Goal: Complete application form: Complete application form

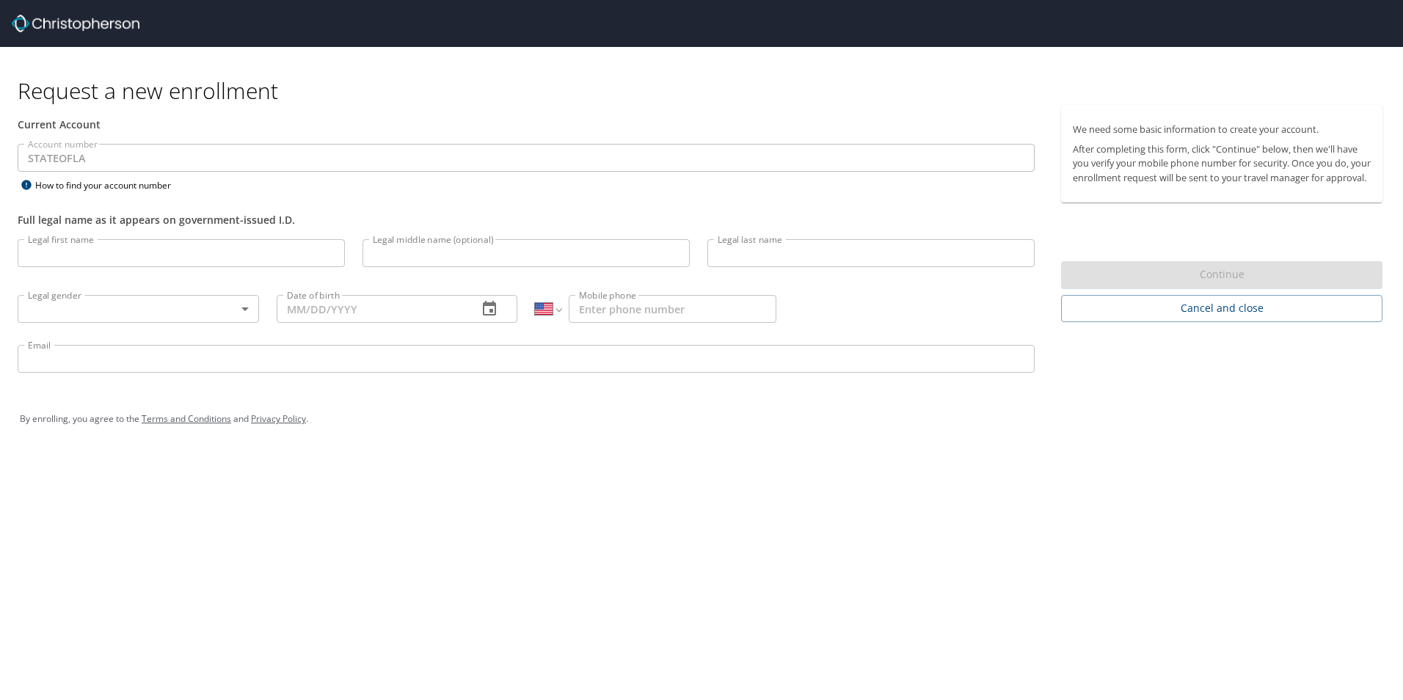
select select "US"
click at [170, 259] on input "Legal first name" at bounding box center [181, 253] width 327 height 28
type input "Brett"
type input "Paul"
type input "Colligan"
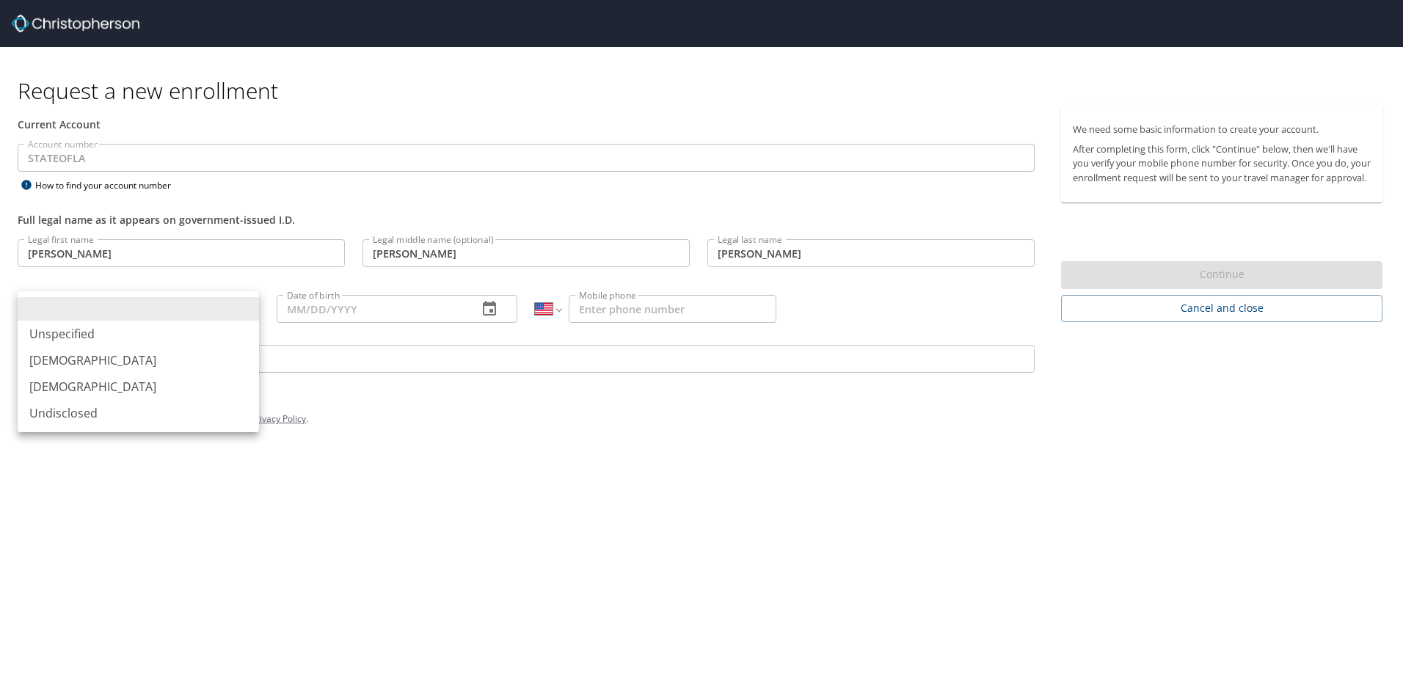
click at [140, 313] on body "Request a new enrollment Current Account Account number STATEOFLA Account numbe…" at bounding box center [701, 350] width 1403 height 700
click at [115, 356] on li "Male" at bounding box center [138, 360] width 241 height 26
type input "Male"
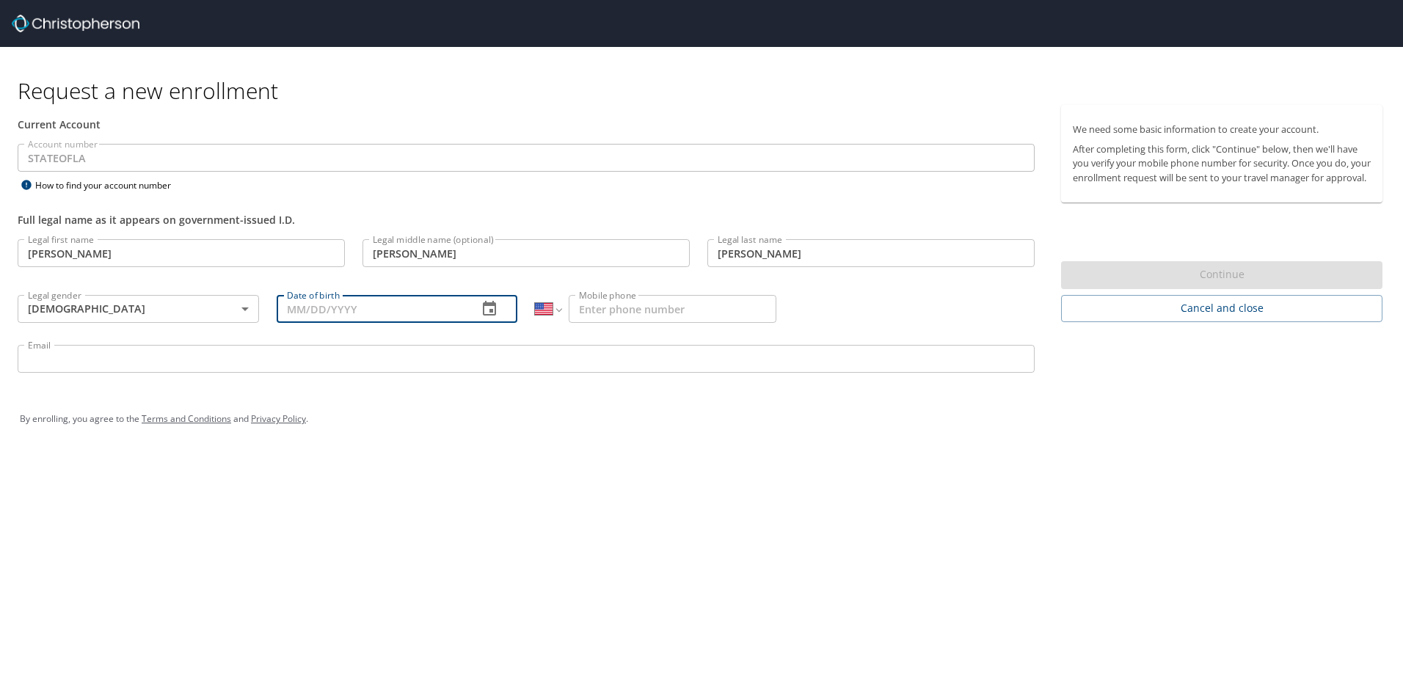
click at [413, 312] on input "Date of birth" at bounding box center [372, 309] width 190 height 28
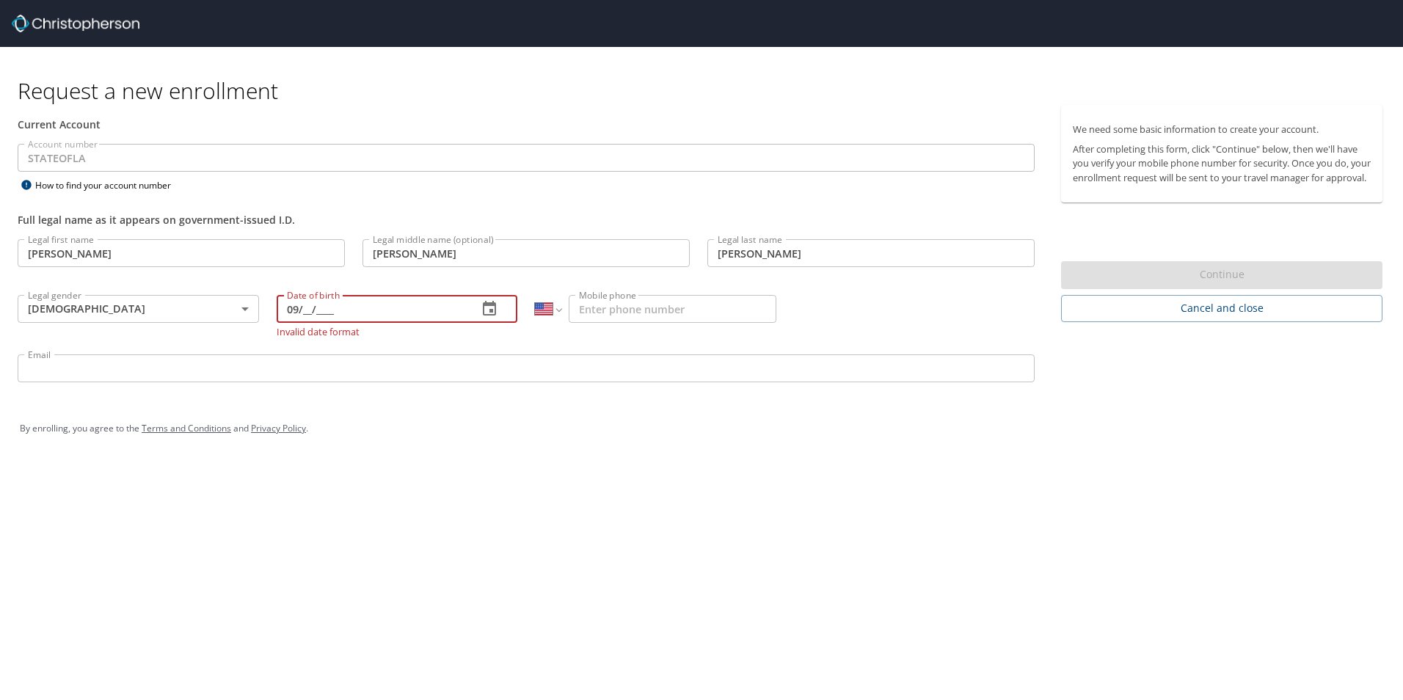
type input "0_/__/____"
type input "09/03/1968"
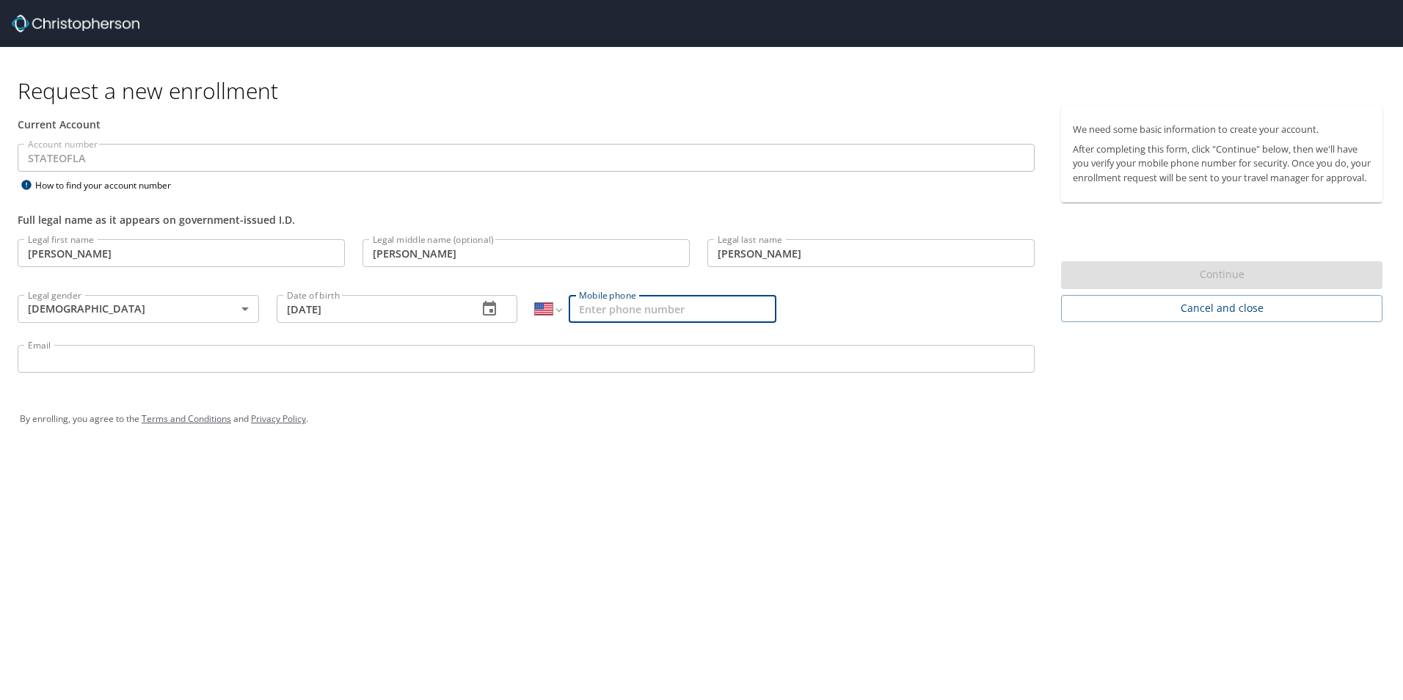
click at [608, 313] on input "Mobile phone" at bounding box center [673, 309] width 208 height 28
type input "1 (225) 264-3758"
click at [153, 359] on input "Email" at bounding box center [526, 359] width 1017 height 28
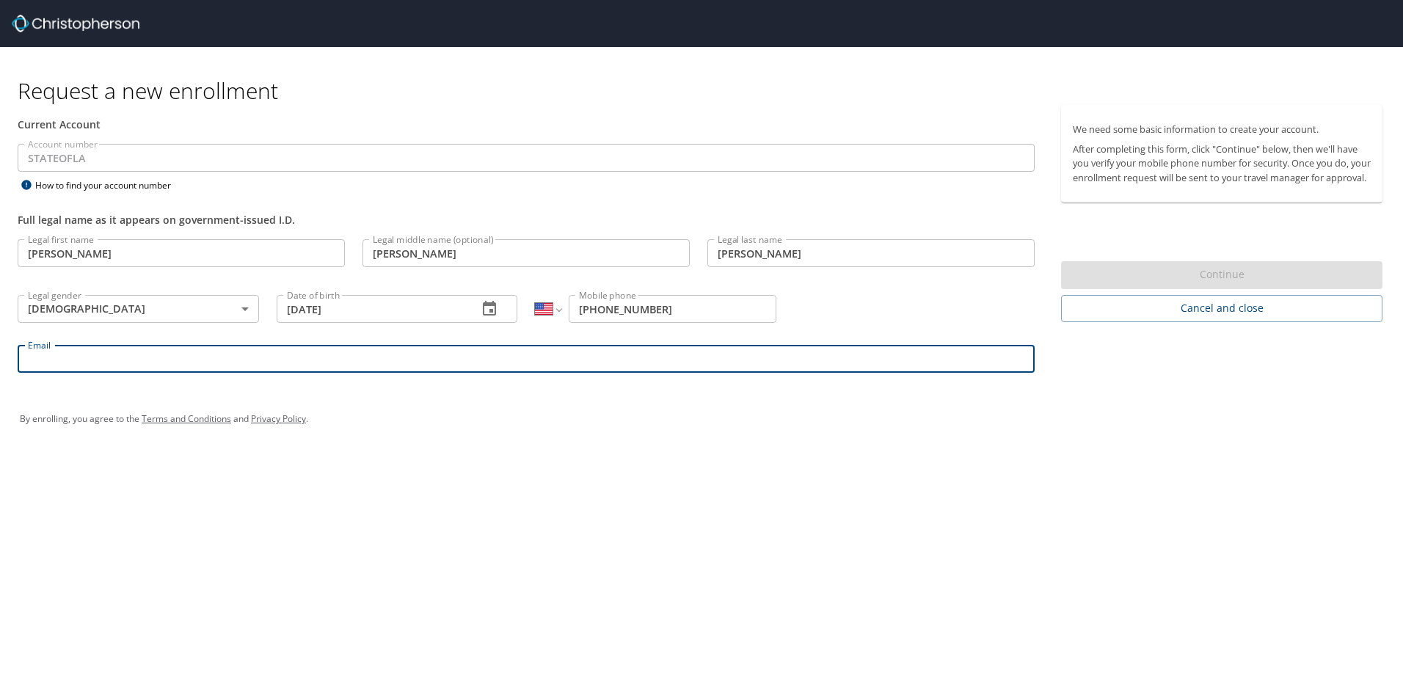
type input "brett.colligan@la.gov"
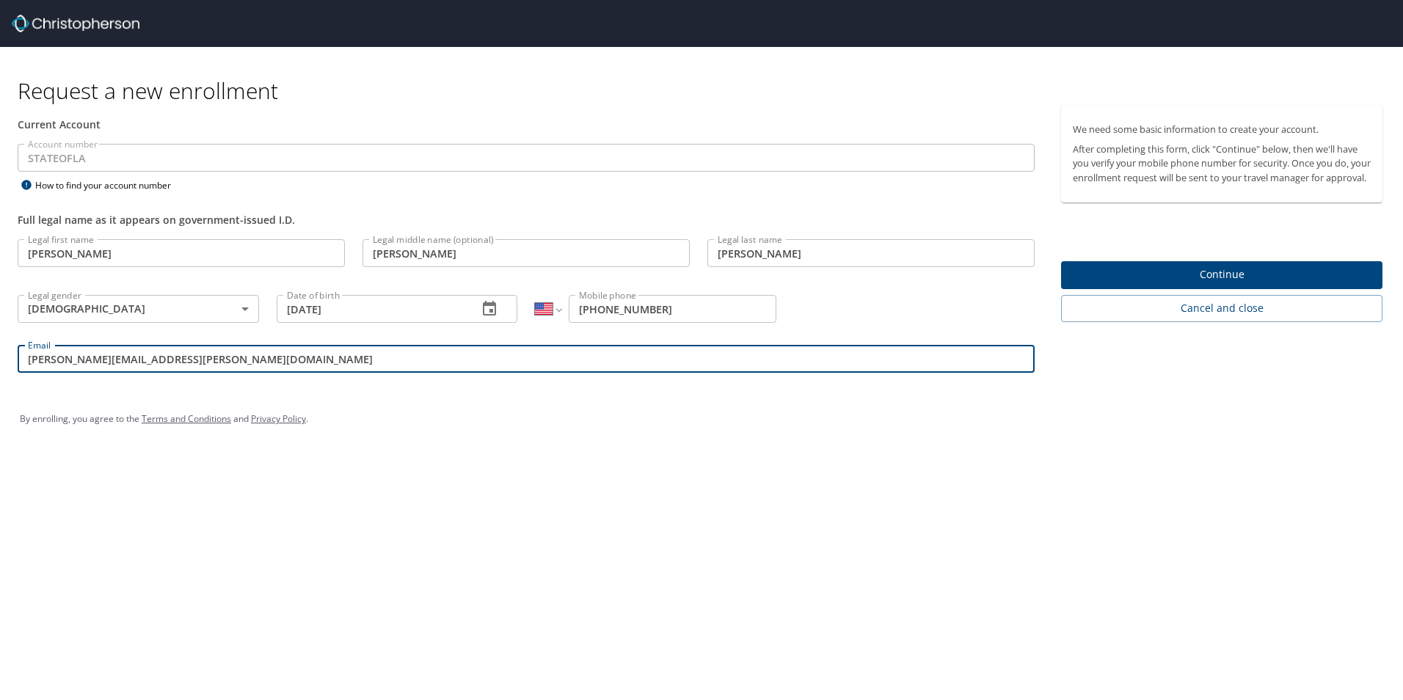
click at [1264, 283] on span "Continue" at bounding box center [1222, 275] width 298 height 18
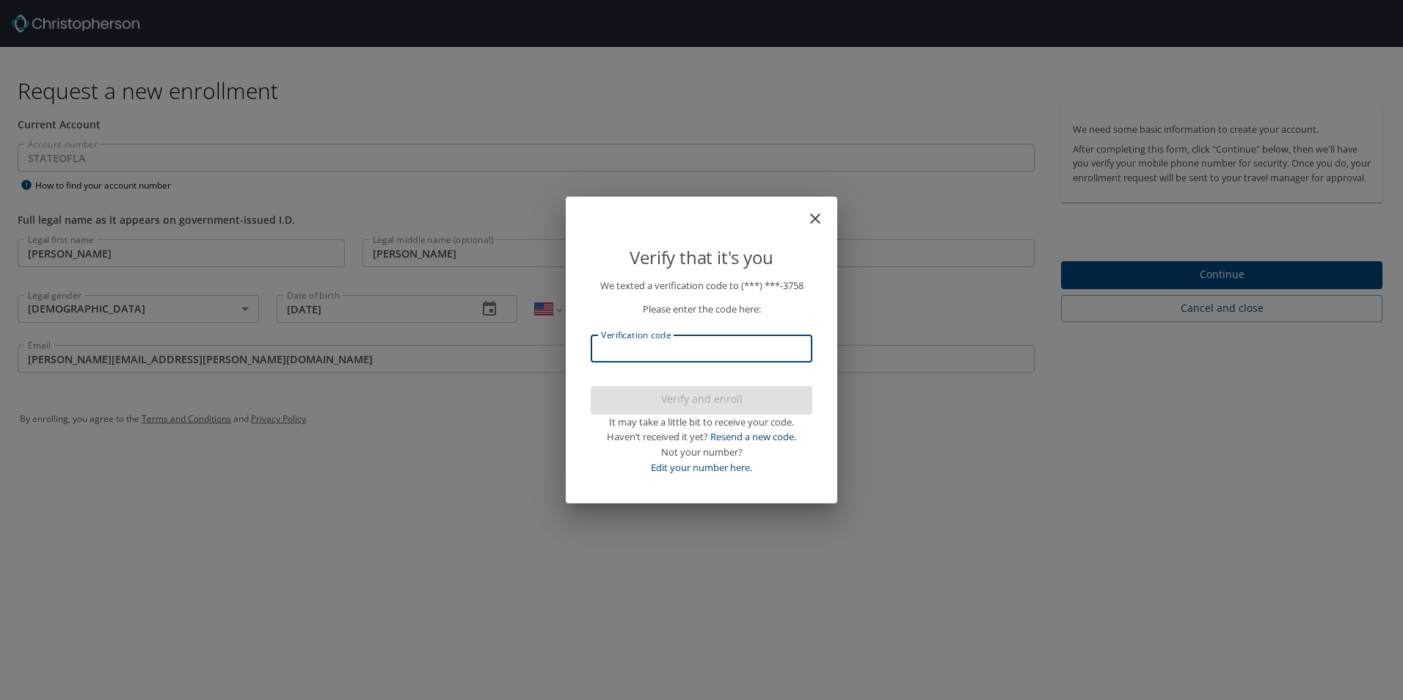
click at [680, 353] on input "Verification code" at bounding box center [702, 349] width 222 height 28
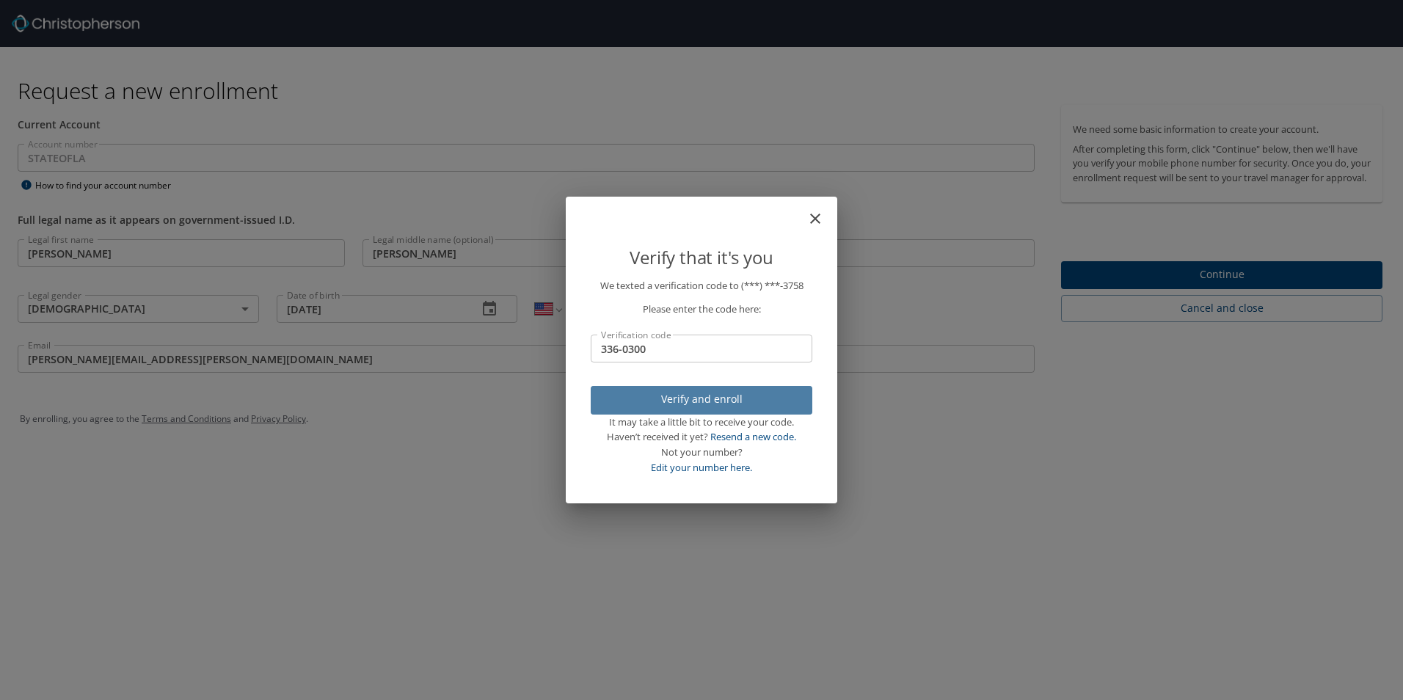
click at [678, 404] on span "Verify and enroll" at bounding box center [702, 399] width 198 height 18
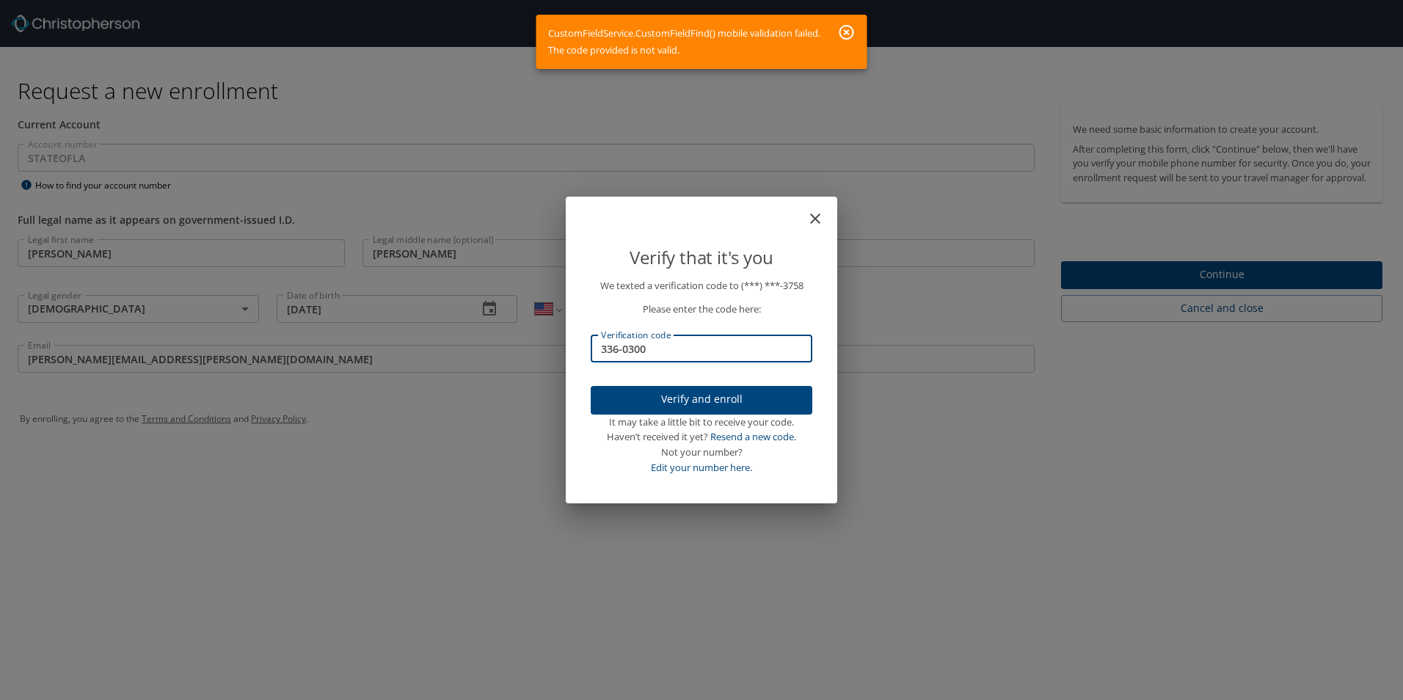
click at [688, 353] on input "336-0300" at bounding box center [702, 349] width 222 height 28
type input "3"
type input "623"
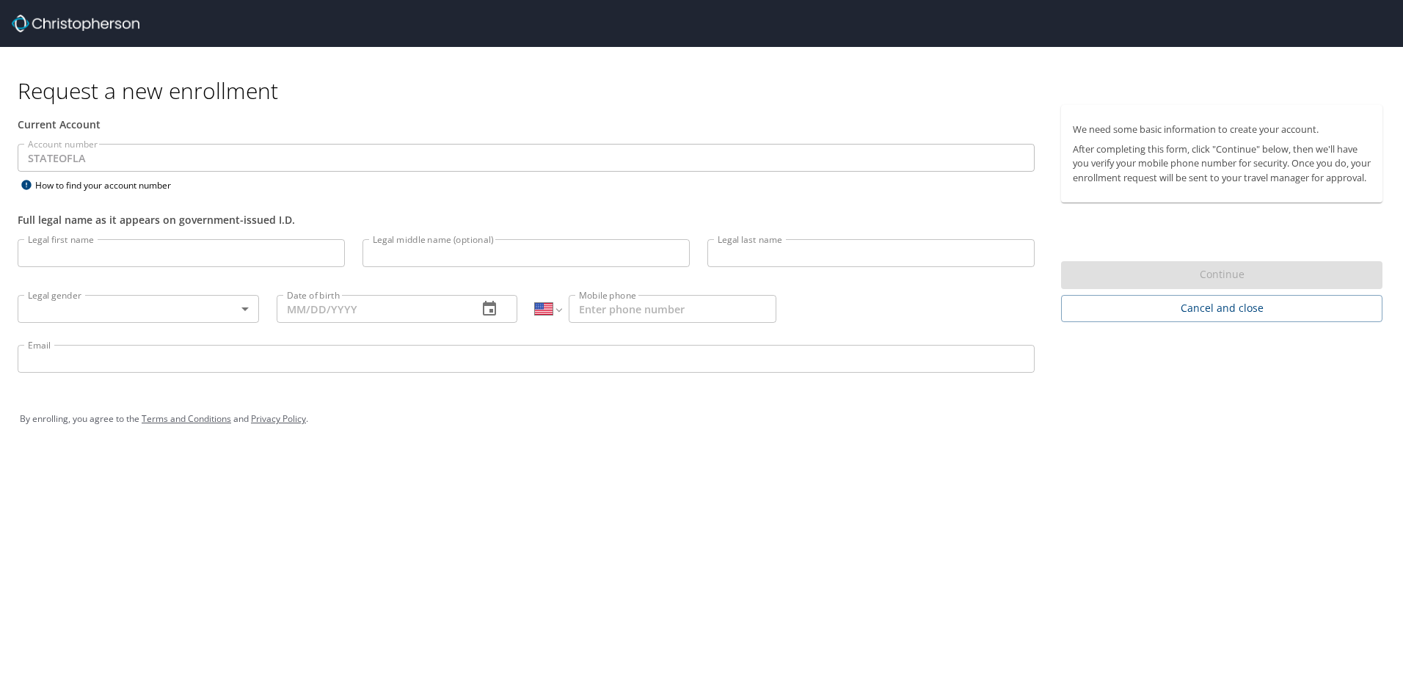
select select "US"
click at [126, 250] on input "Legal first name" at bounding box center [181, 253] width 327 height 28
type input "Brett"
type input "Paul"
type input "Colligan"
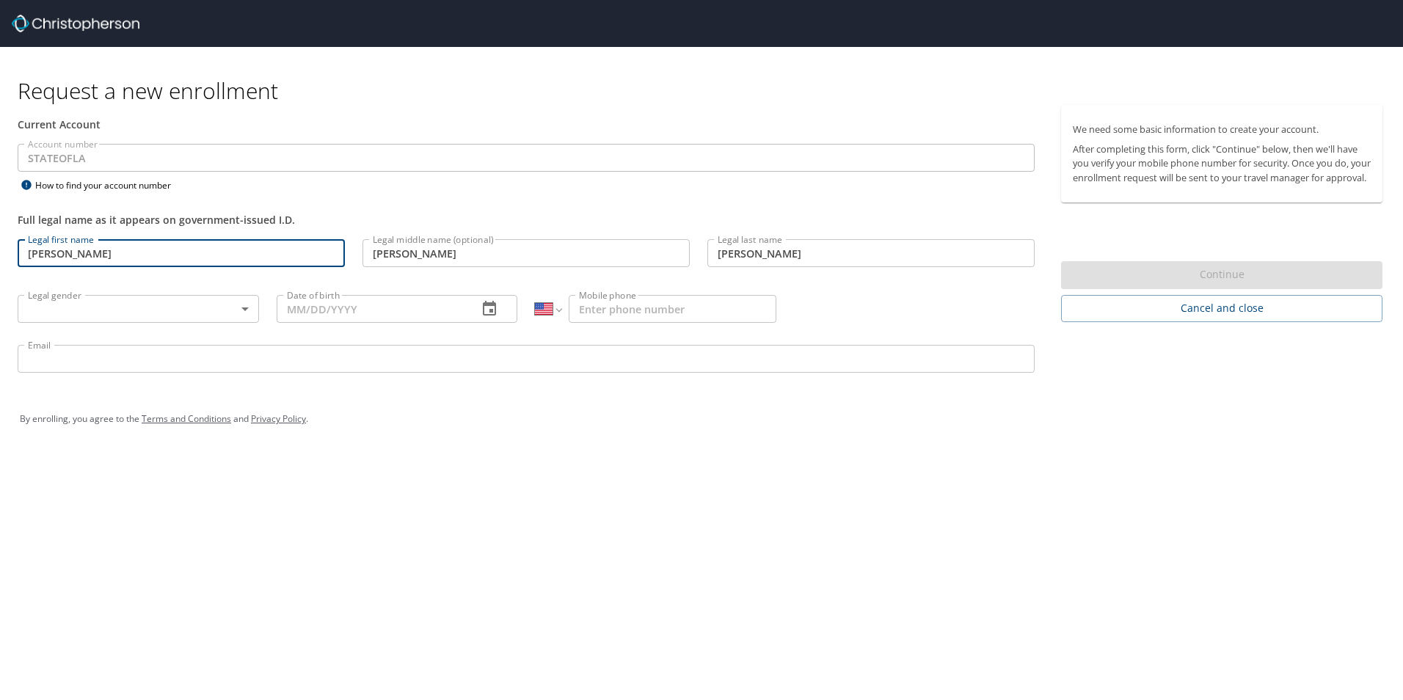
type input "Male"
type input "09/03/1968"
type input "1 (225) 264-3758"
type input "brett.colligan@la.gov"
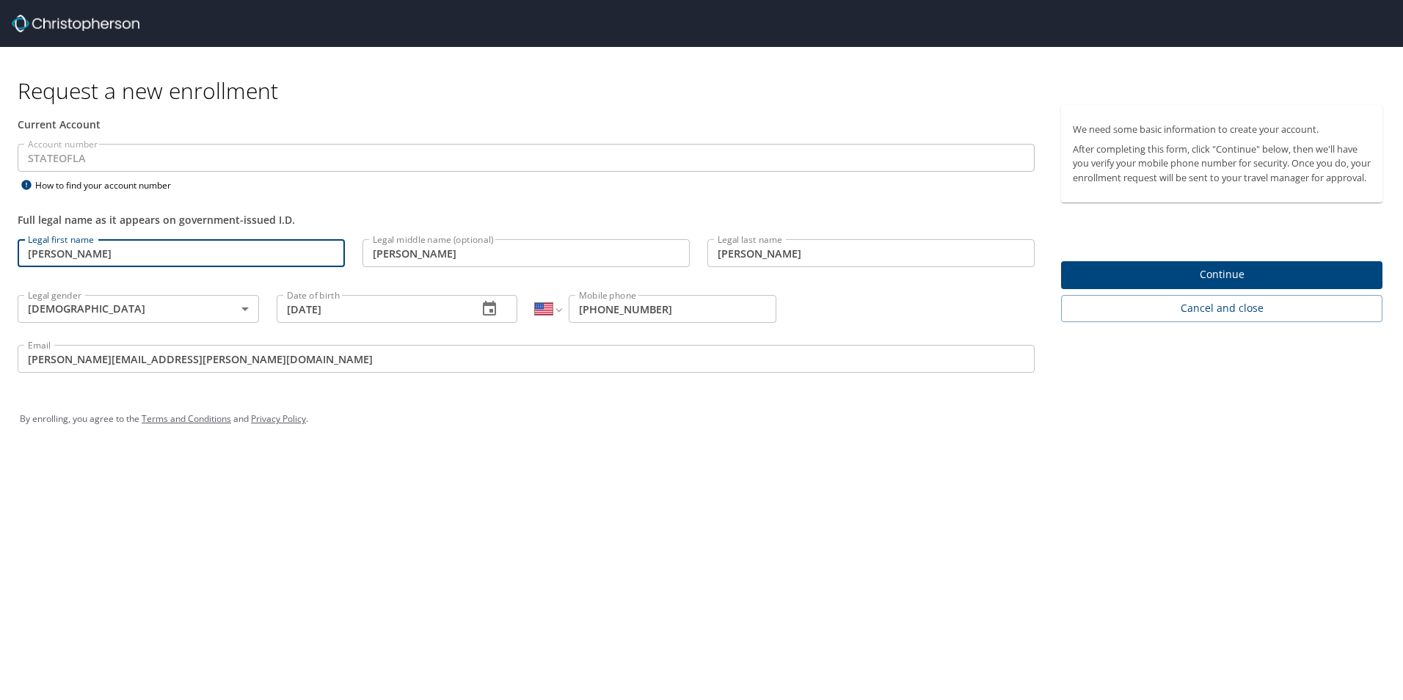
click at [1116, 284] on span "Continue" at bounding box center [1222, 275] width 298 height 18
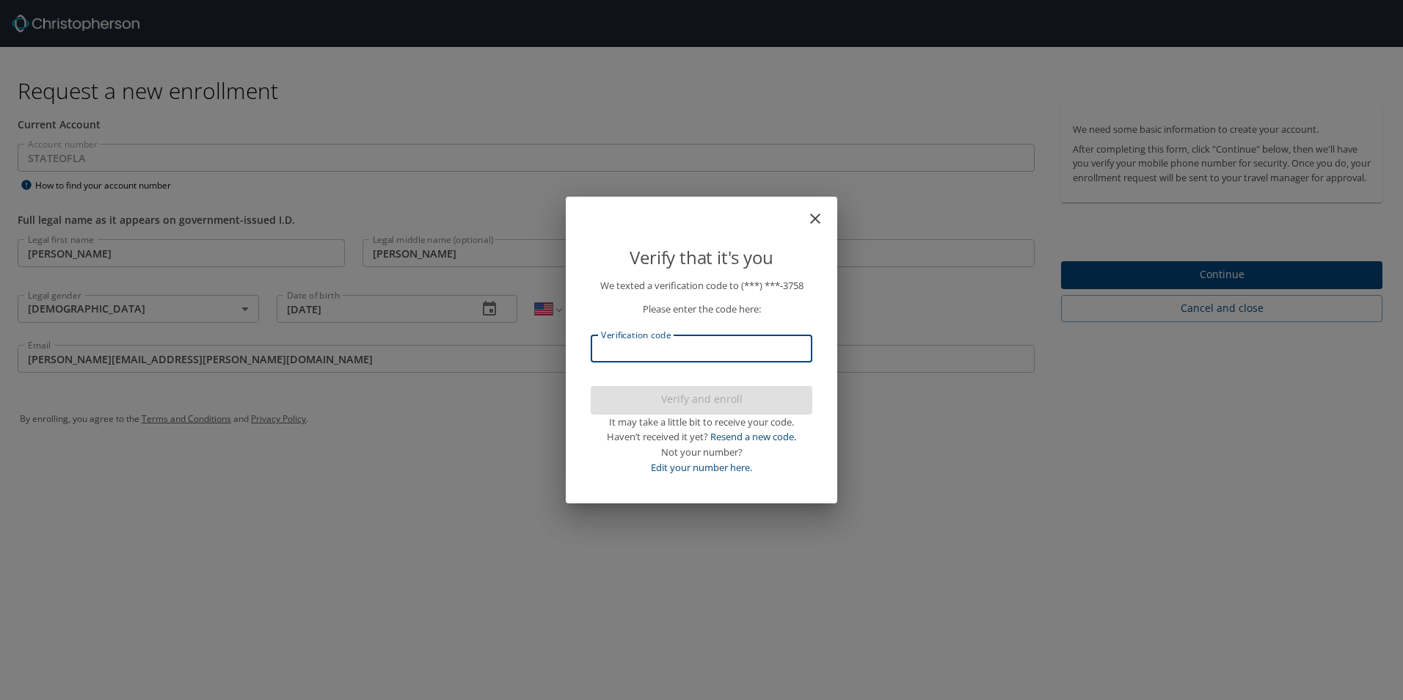
click at [674, 349] on input "Verification code" at bounding box center [702, 349] width 222 height 28
type input "557384"
click at [686, 396] on span "Verify and enroll" at bounding box center [702, 399] width 198 height 18
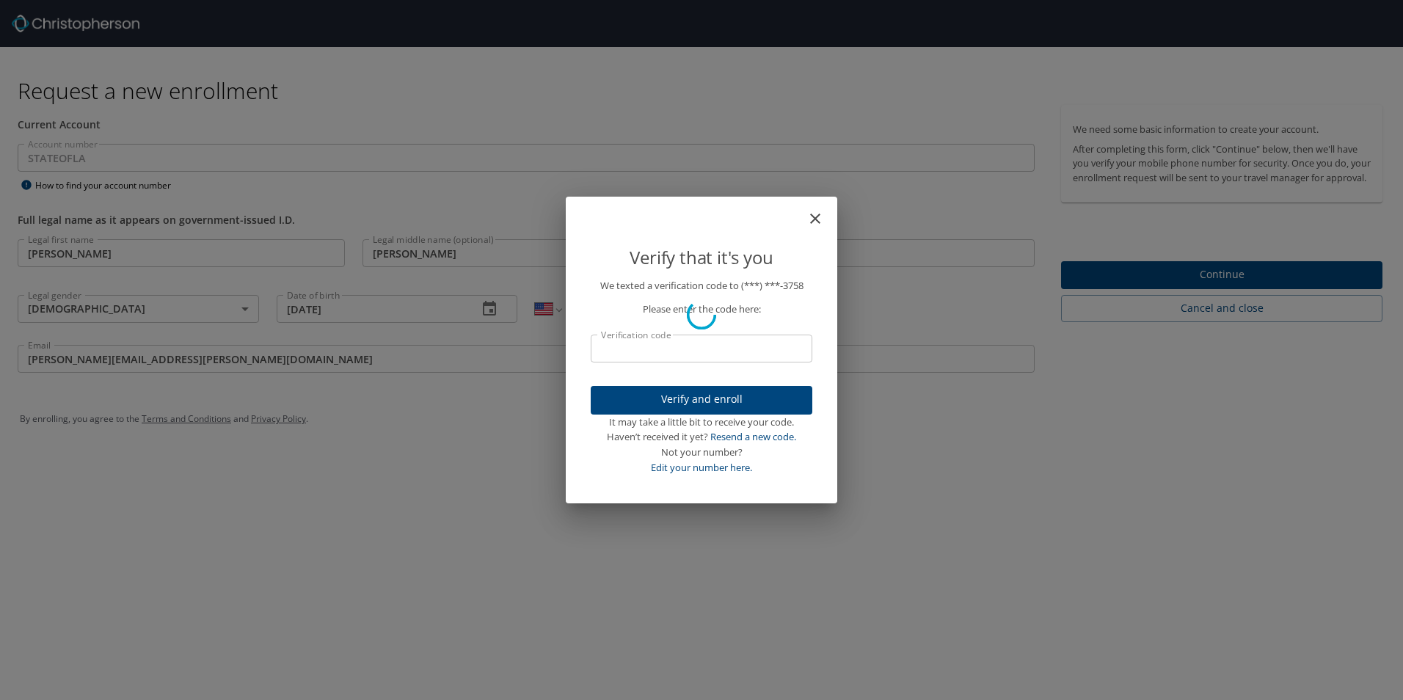
click at [1160, 286] on div "Verify that it's you We texted a verification code to (***) ***- 3758 Please en…" at bounding box center [701, 350] width 1403 height 700
click at [1187, 288] on div "Verify that it's you We texted a verification code to (***) ***- 3758 Please en…" at bounding box center [701, 350] width 1403 height 700
click at [1251, 288] on div "Verify that it's you We texted a verification code to (***) ***- 3758 Please en…" at bounding box center [701, 350] width 1403 height 700
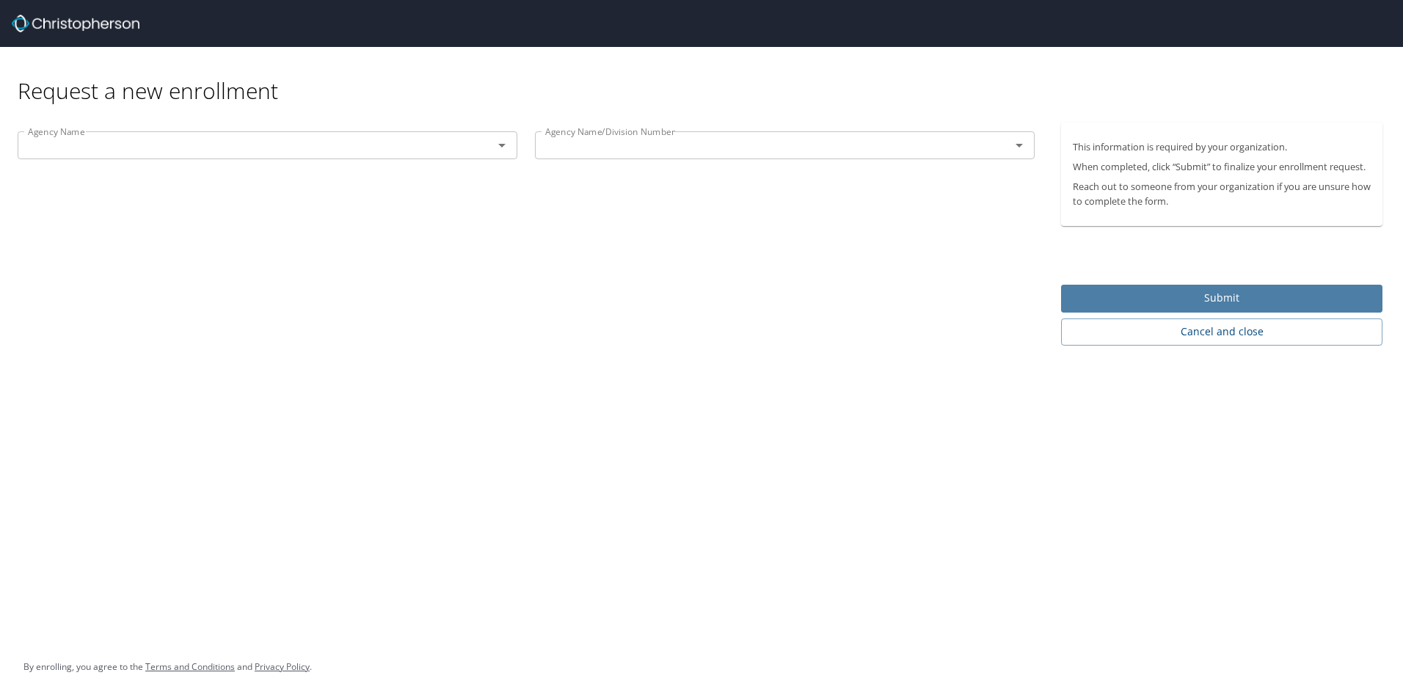
click at [1110, 299] on span "Submit" at bounding box center [1222, 298] width 298 height 18
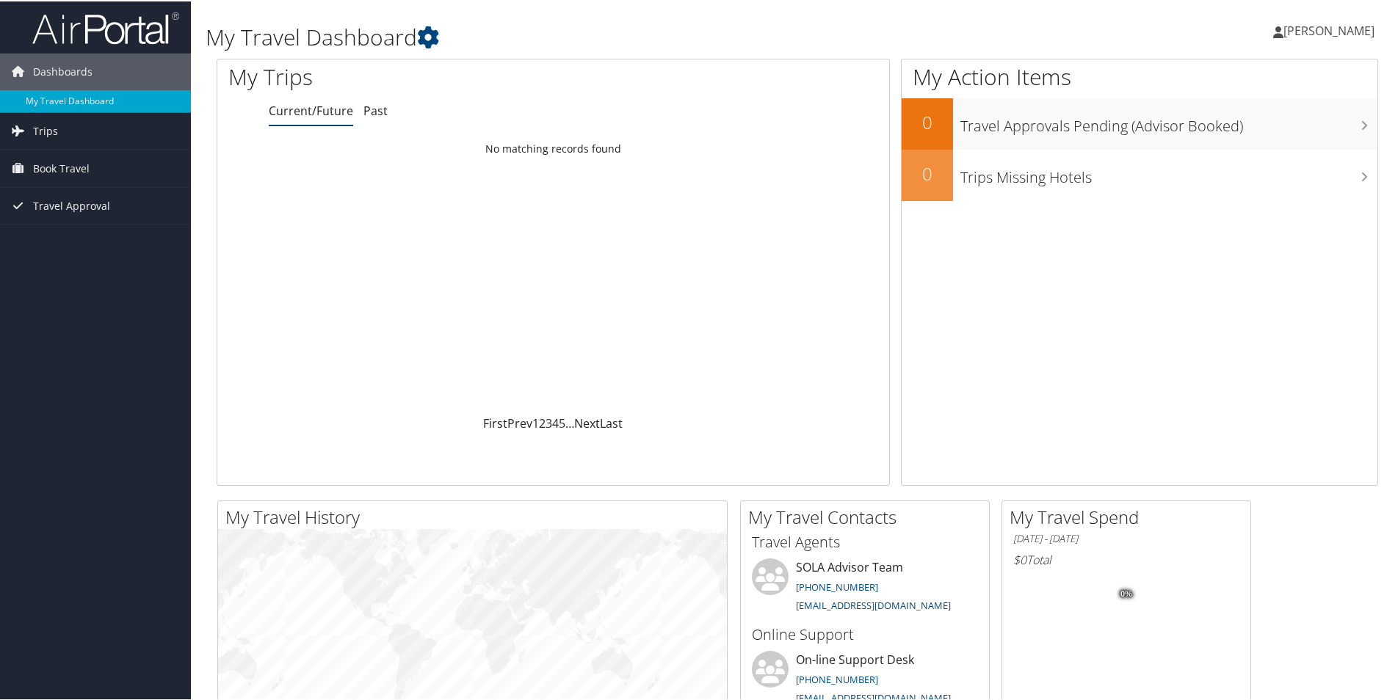
click at [1309, 27] on span "[PERSON_NAME]" at bounding box center [1328, 29] width 91 height 16
click at [1221, 238] on link "Sign Out" at bounding box center [1290, 239] width 164 height 25
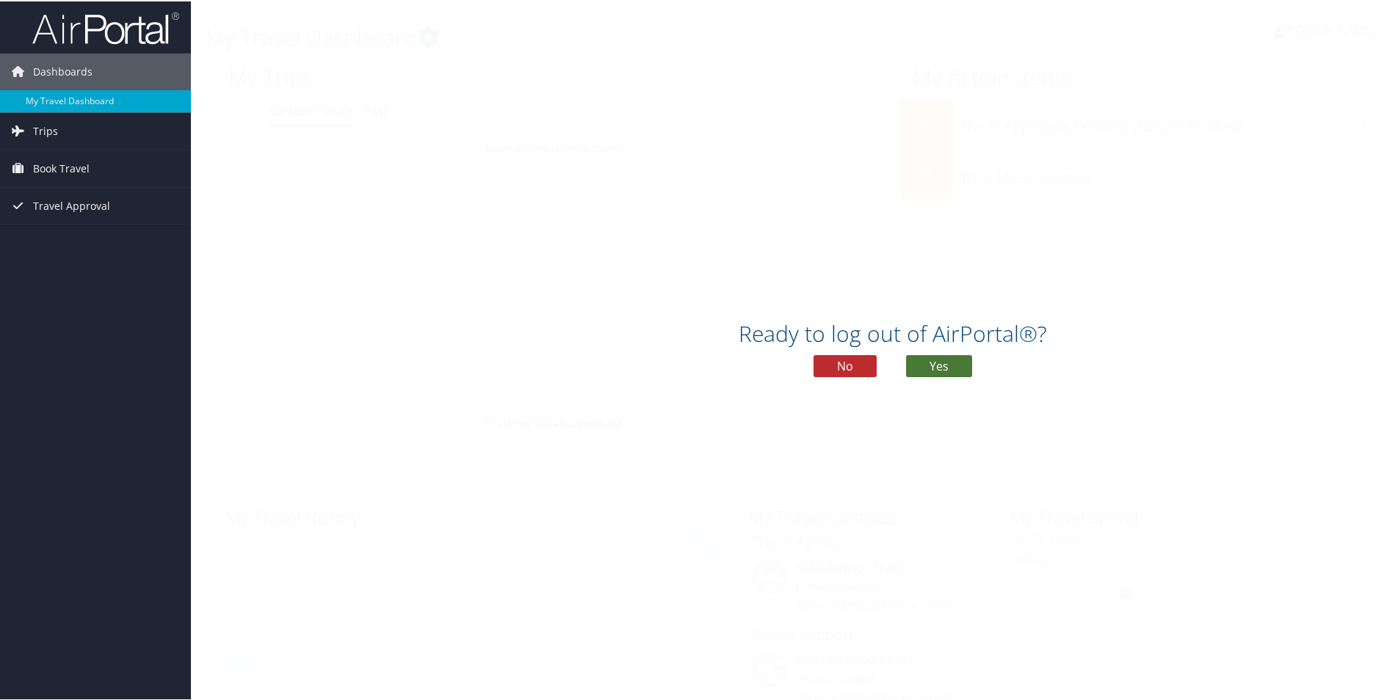
click at [941, 364] on button "Yes" at bounding box center [939, 365] width 66 height 22
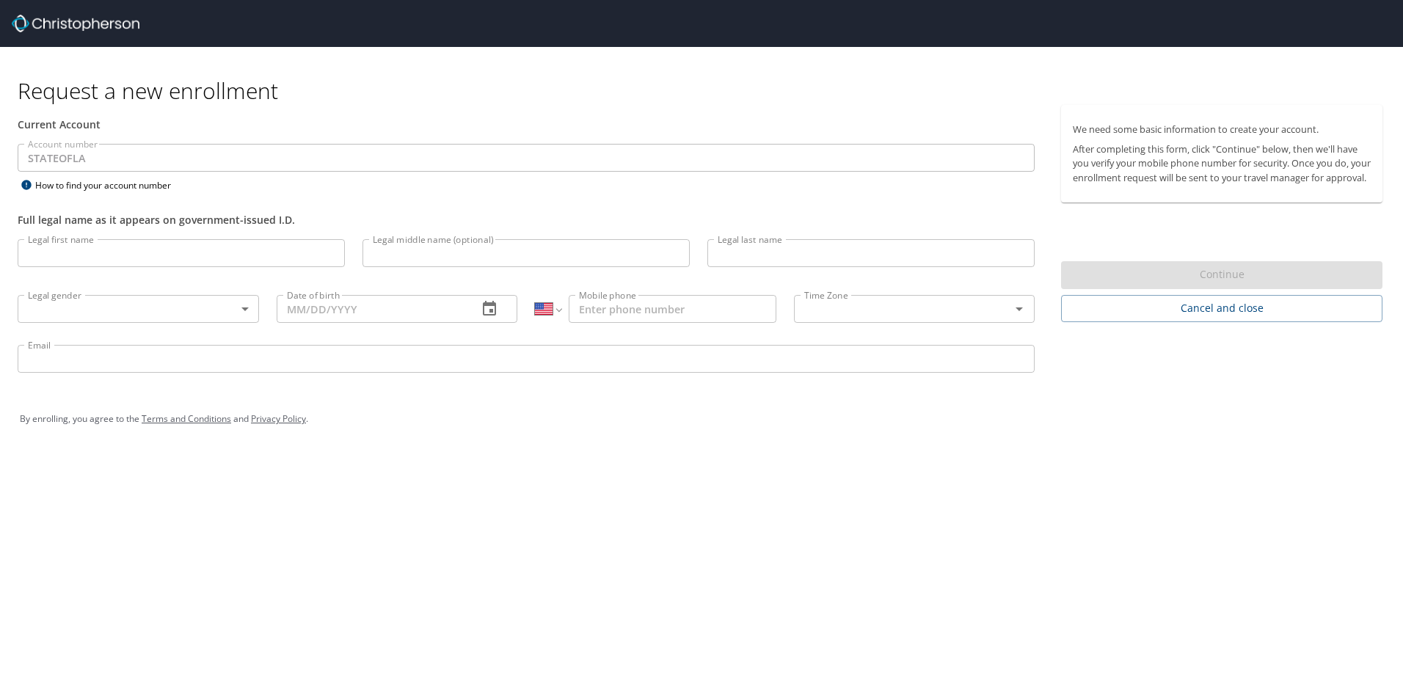
select select "US"
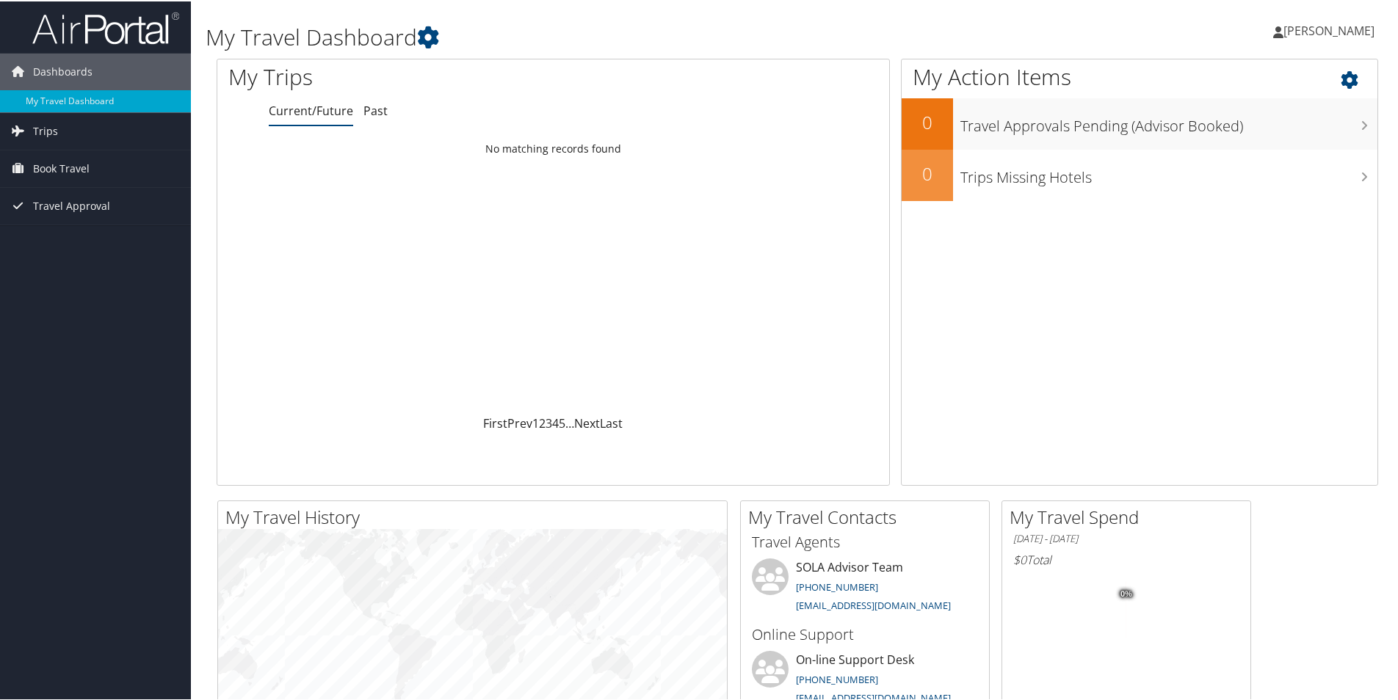
click at [1349, 80] on icon at bounding box center [1361, 74] width 43 height 25
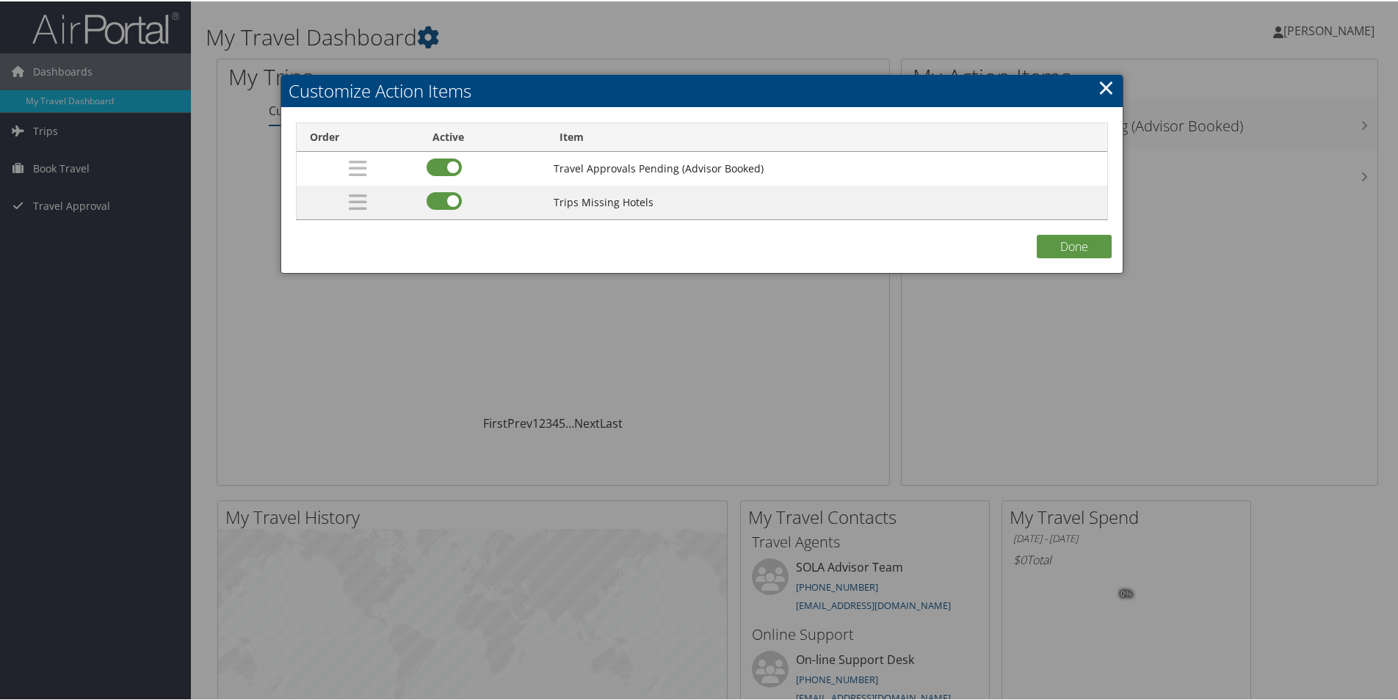
click at [1097, 81] on link "×" at bounding box center [1105, 85] width 17 height 29
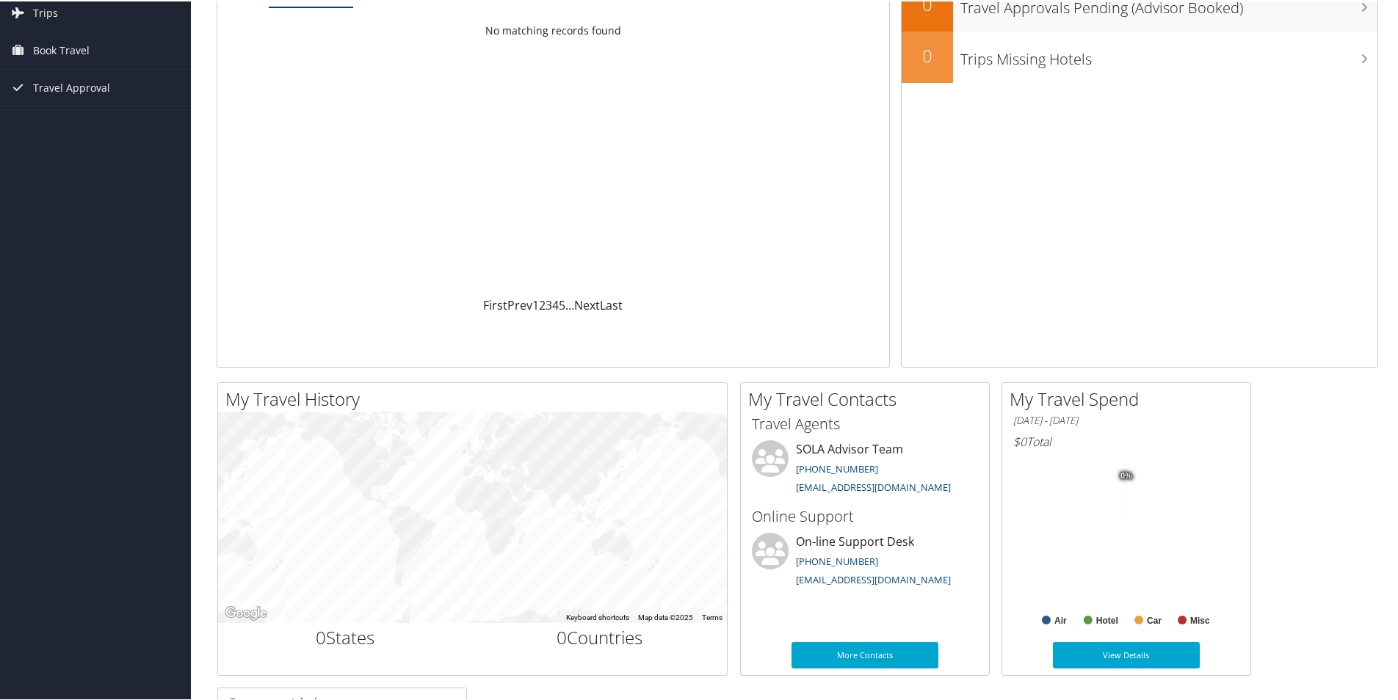
scroll to position [147, 0]
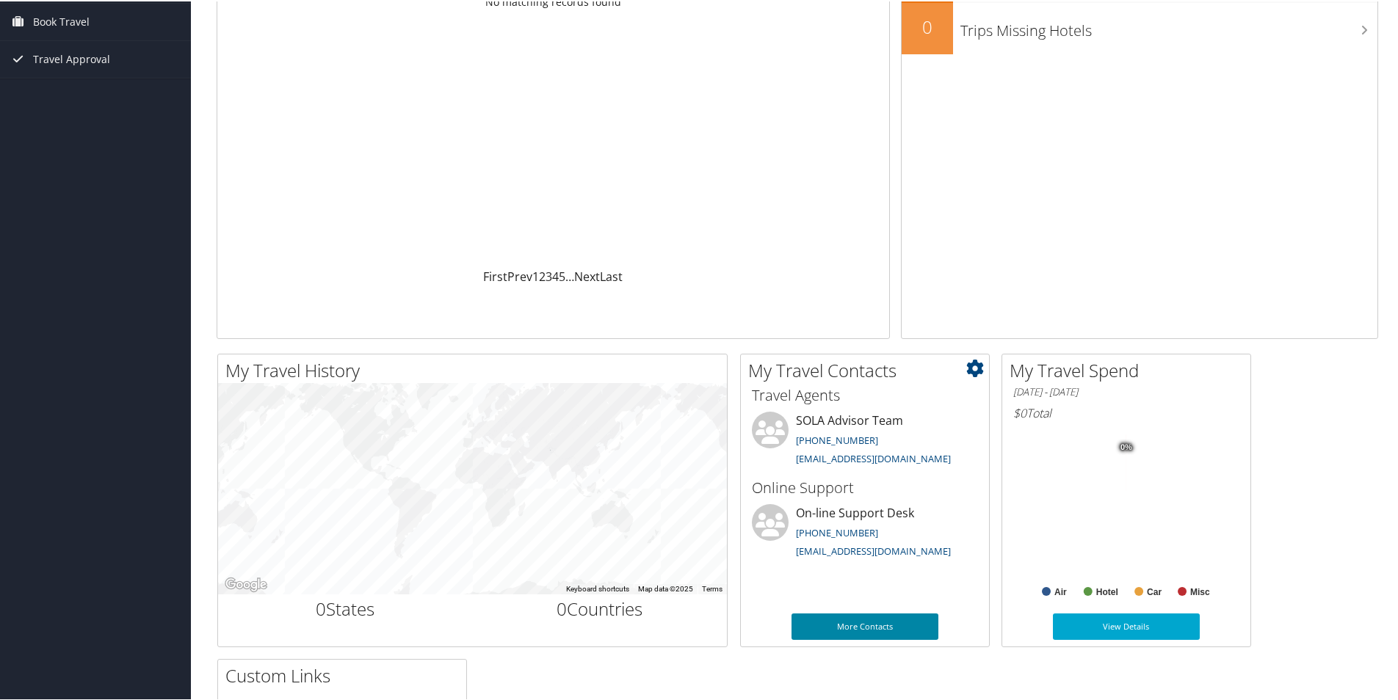
click at [861, 620] on link "More Contacts" at bounding box center [864, 625] width 147 height 26
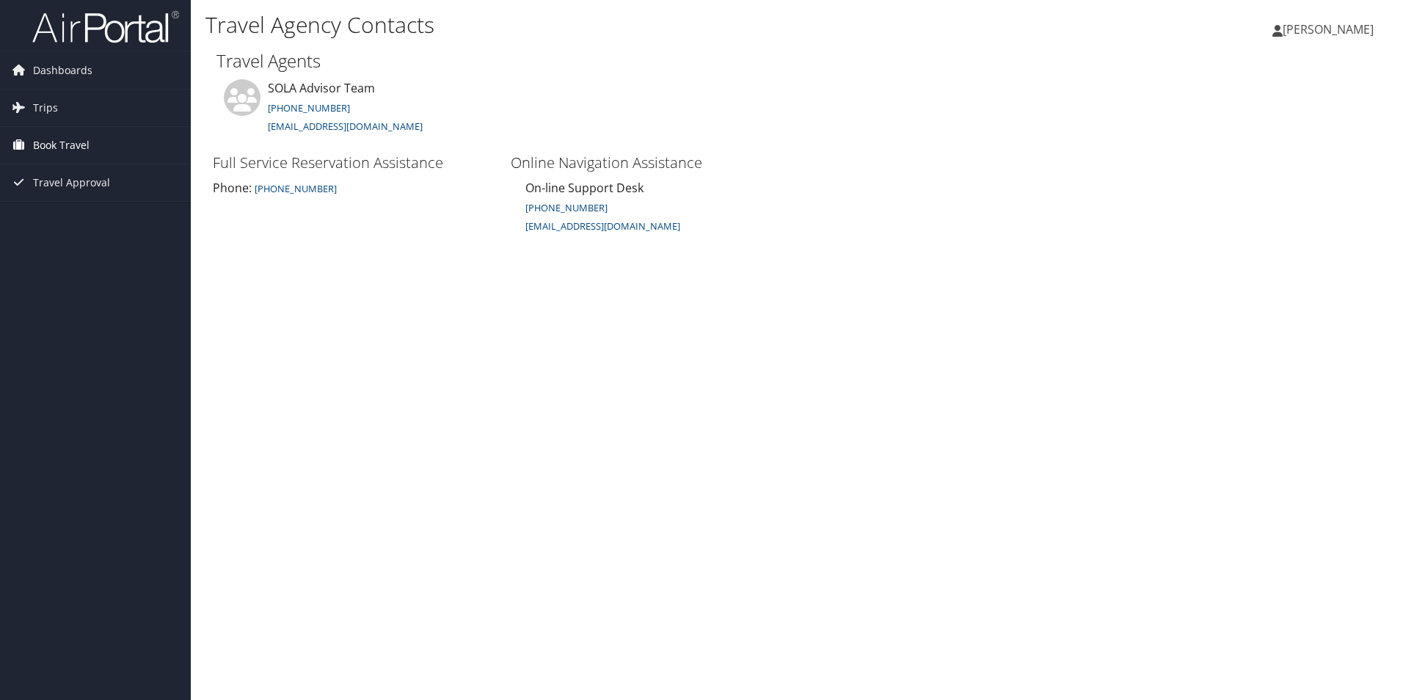
click at [58, 142] on span "Book Travel" at bounding box center [61, 145] width 57 height 37
click at [76, 68] on span "Dashboards" at bounding box center [62, 70] width 59 height 37
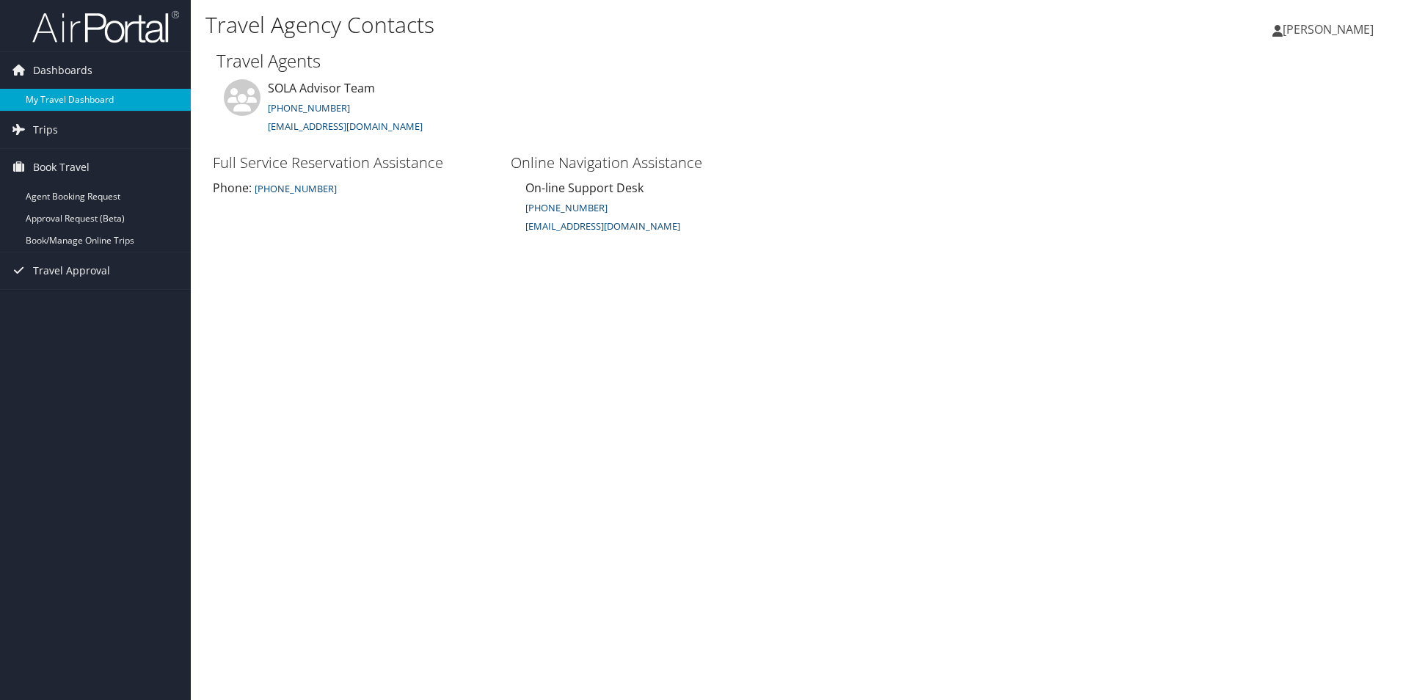
click at [81, 97] on link "My Travel Dashboard" at bounding box center [95, 100] width 191 height 22
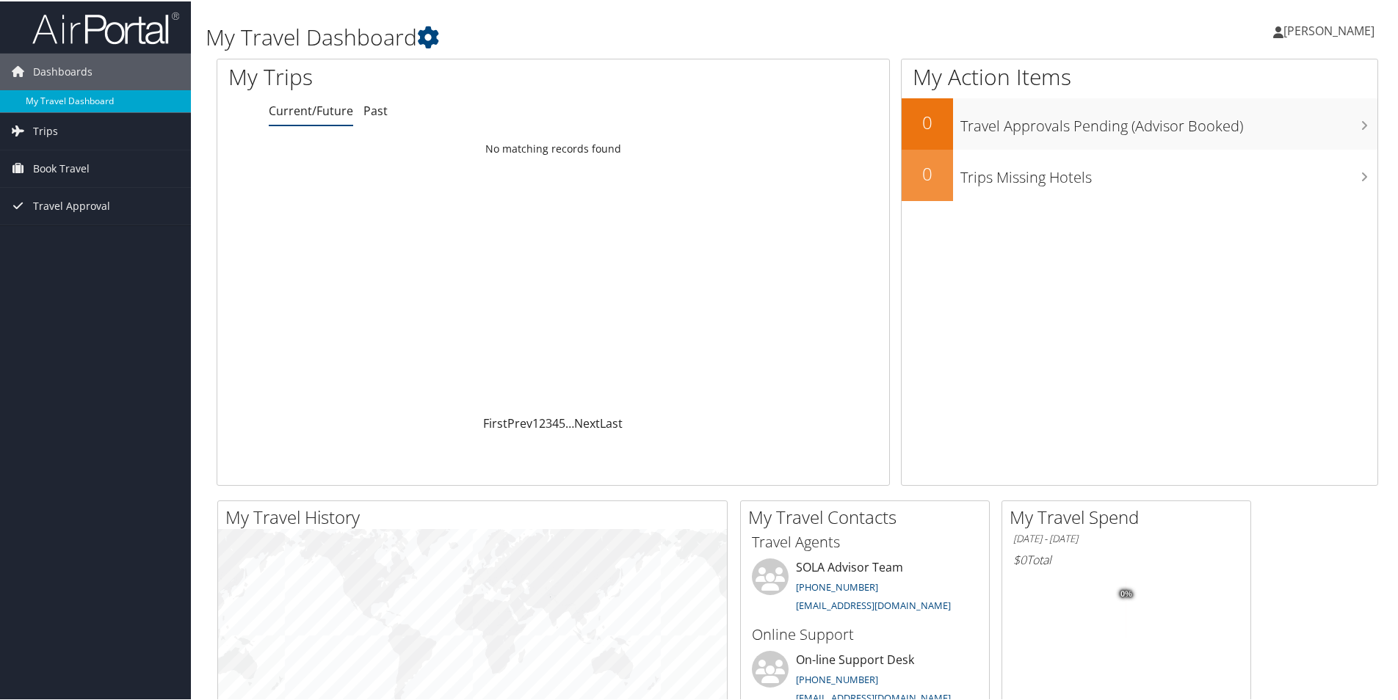
click at [73, 95] on link "My Travel Dashboard" at bounding box center [95, 100] width 191 height 22
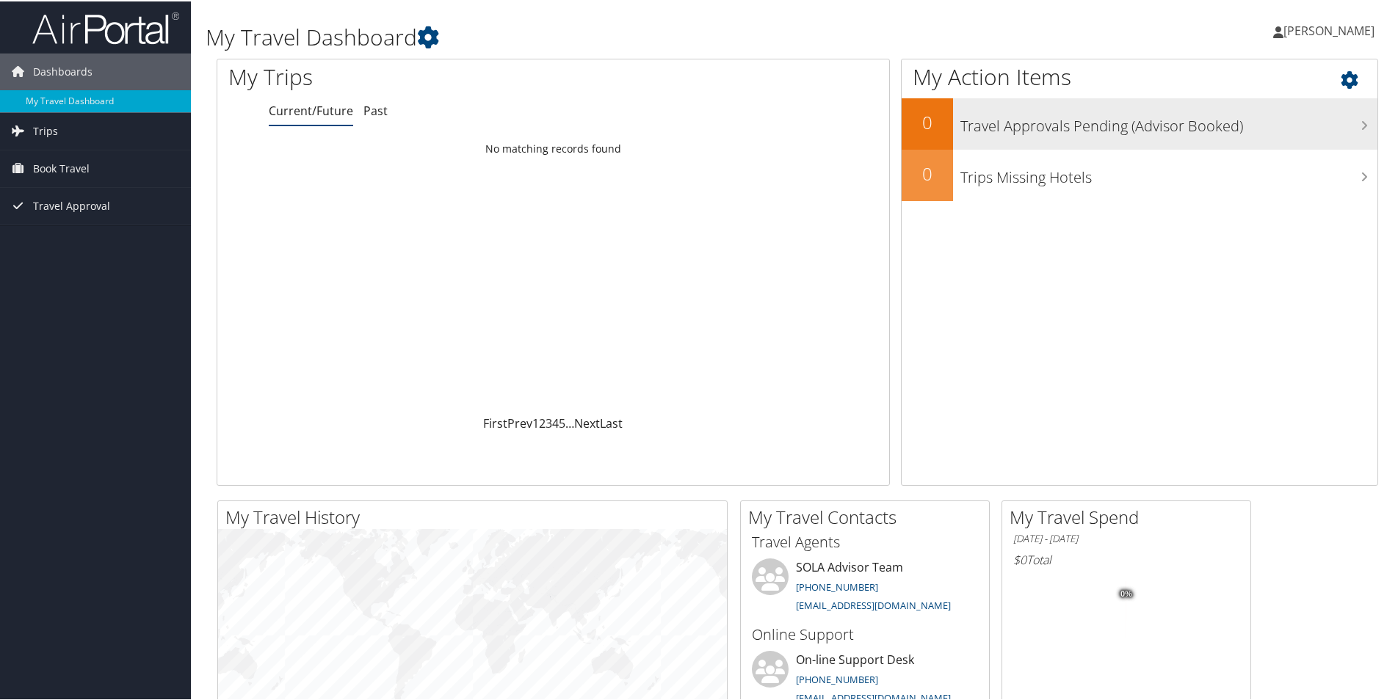
click at [1353, 121] on h3 "Travel Approvals Pending (Advisor Booked)" at bounding box center [1168, 121] width 417 height 28
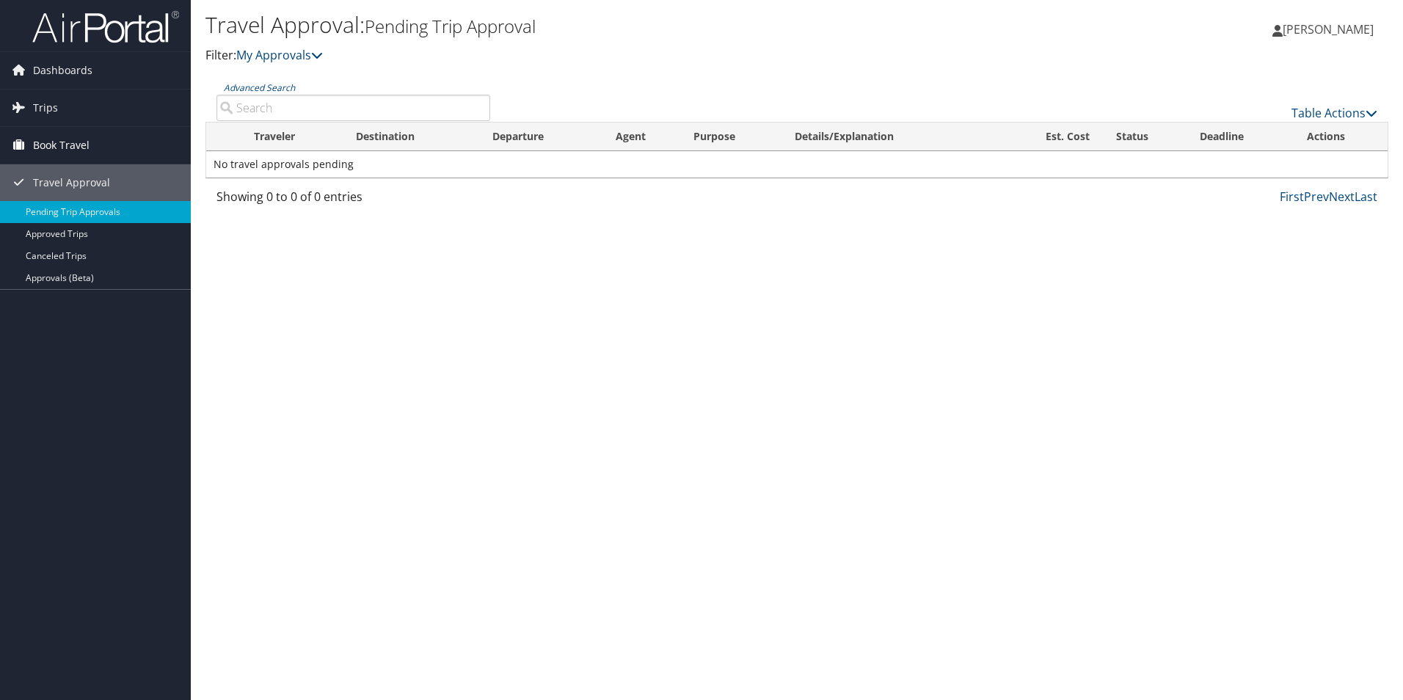
click at [48, 139] on span "Book Travel" at bounding box center [61, 145] width 57 height 37
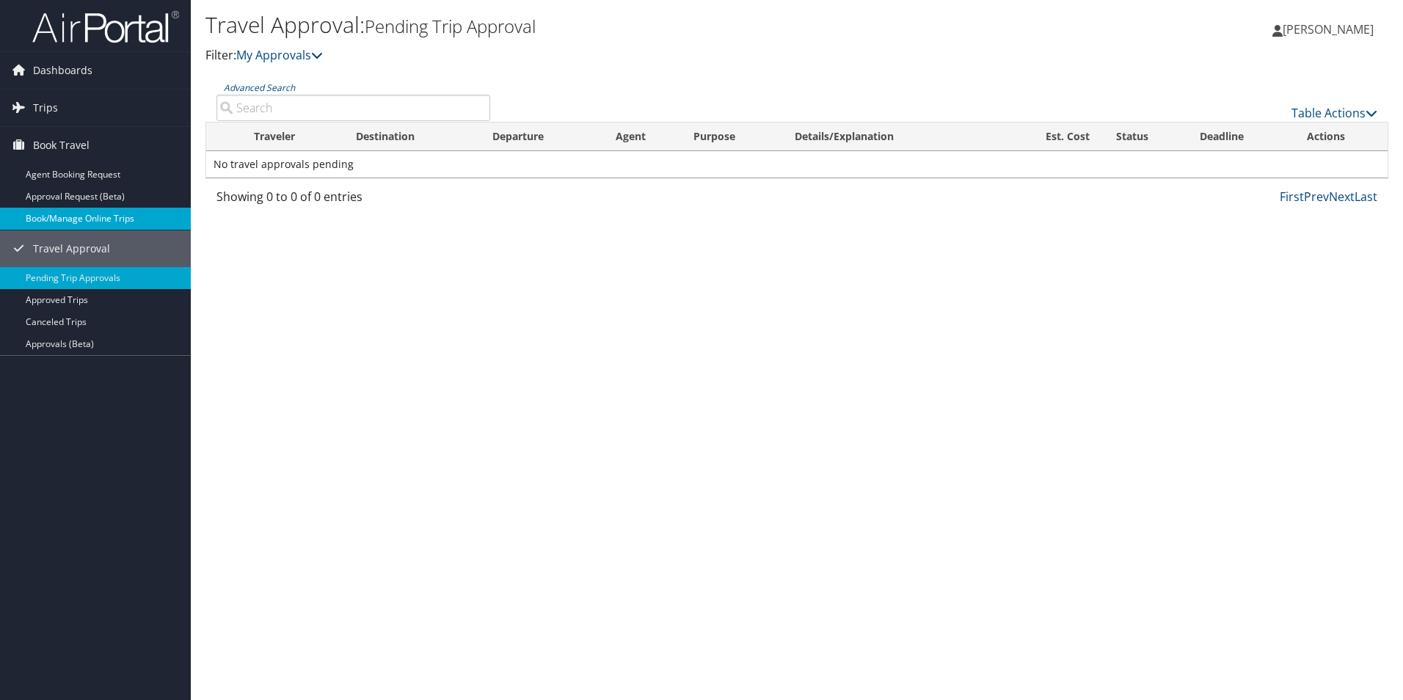
click at [98, 216] on link "Book/Manage Online Trips" at bounding box center [95, 219] width 191 height 22
click at [106, 214] on link "Book/Manage Online Trips" at bounding box center [95, 219] width 191 height 22
click at [123, 218] on link "Book/Manage Online Trips" at bounding box center [95, 219] width 191 height 22
click at [1356, 29] on span "[PERSON_NAME]" at bounding box center [1328, 29] width 91 height 16
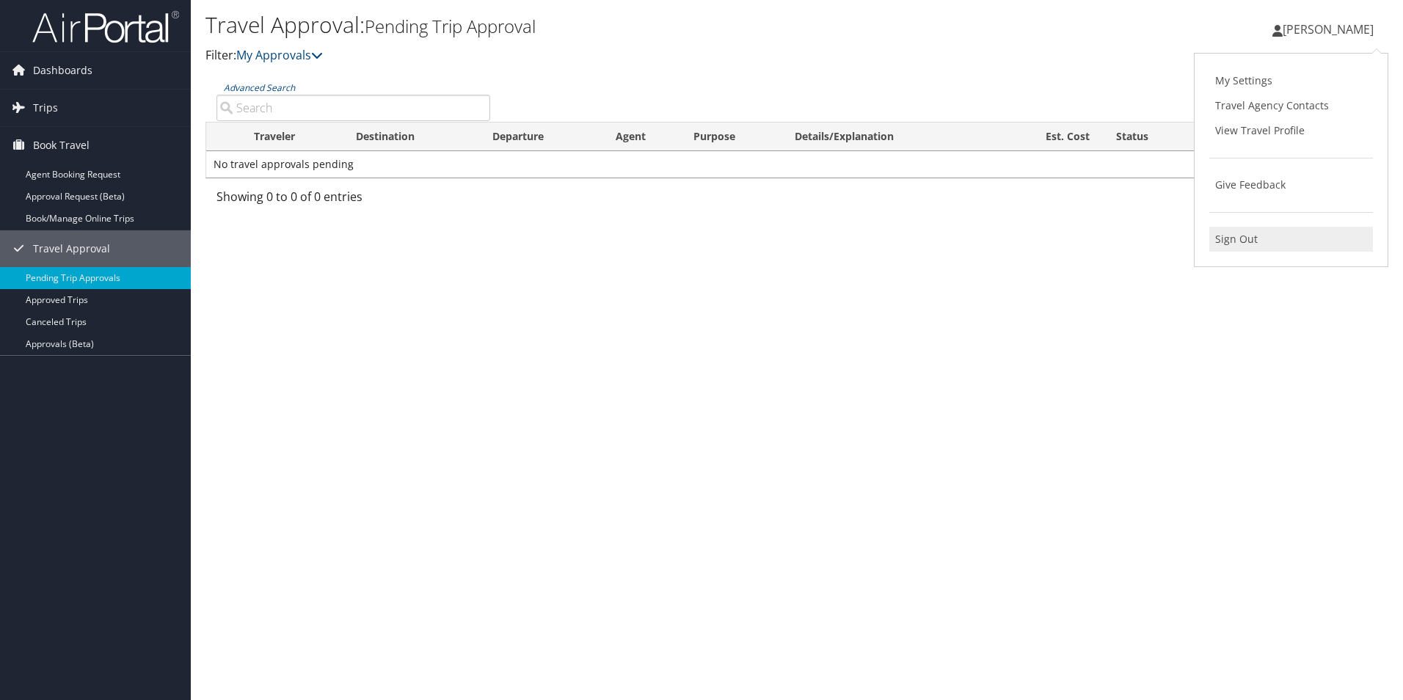
click at [1246, 240] on link "Sign Out" at bounding box center [1292, 239] width 164 height 25
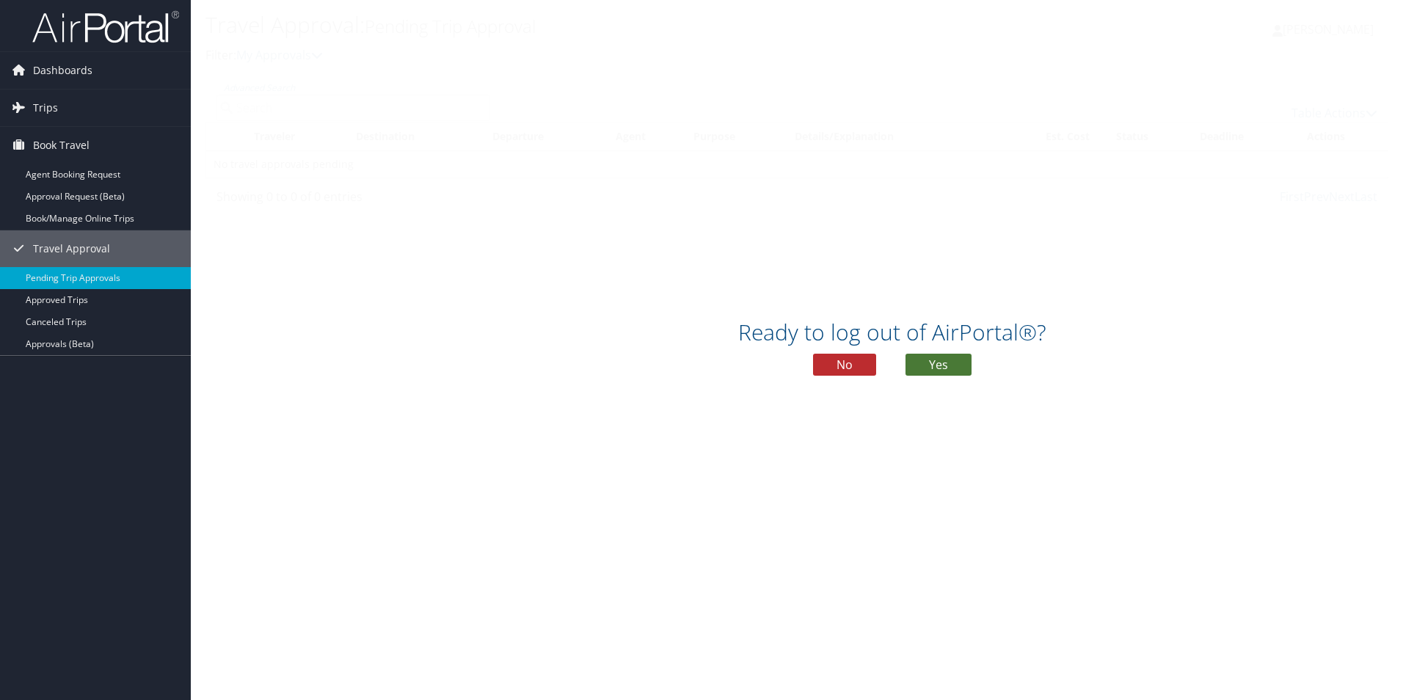
click at [948, 359] on button "Yes" at bounding box center [939, 365] width 66 height 22
